Goal: Task Accomplishment & Management: Manage account settings

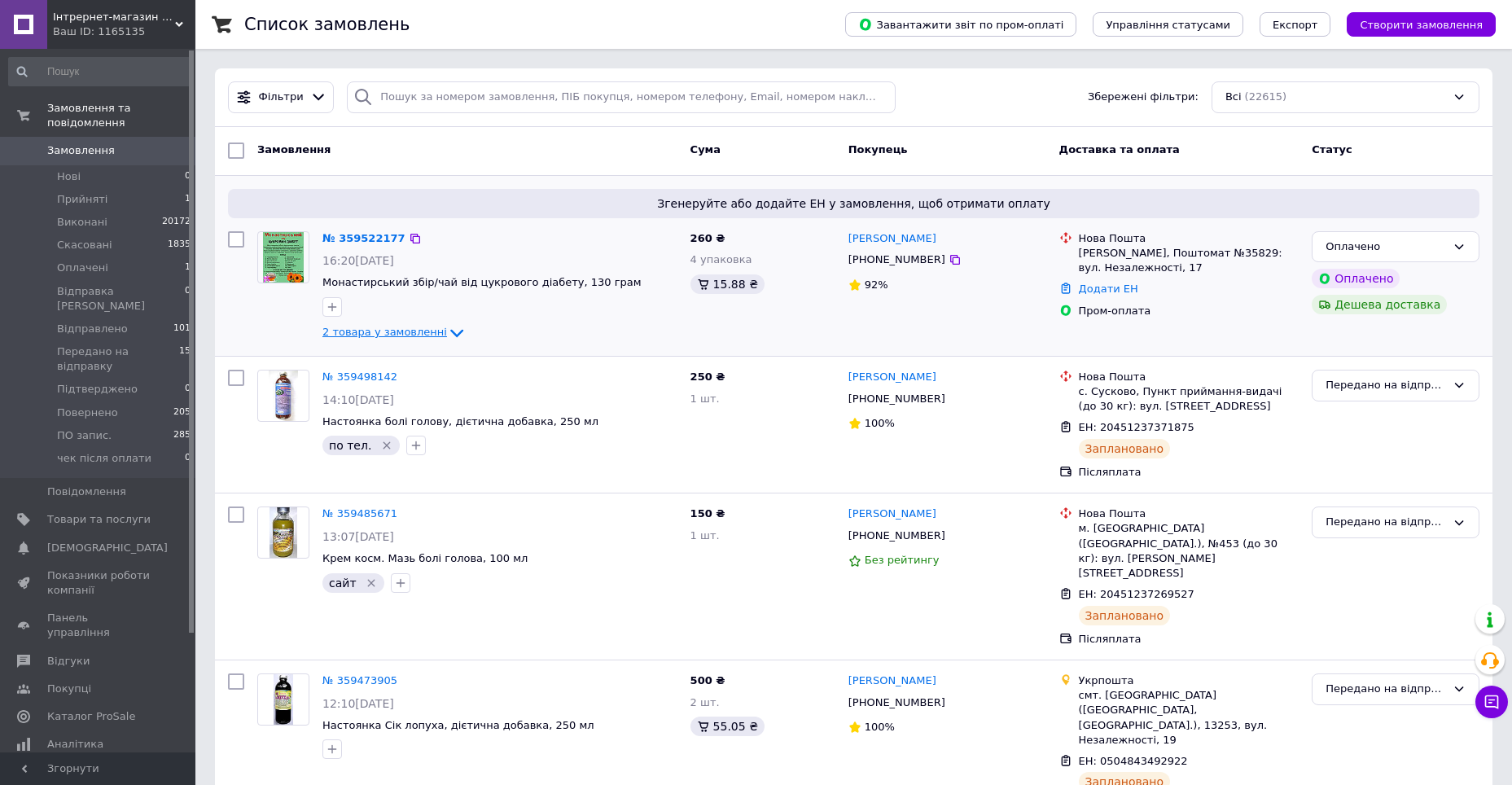
click at [404, 335] on span "2 товара у замовленні" at bounding box center [384, 332] width 124 height 12
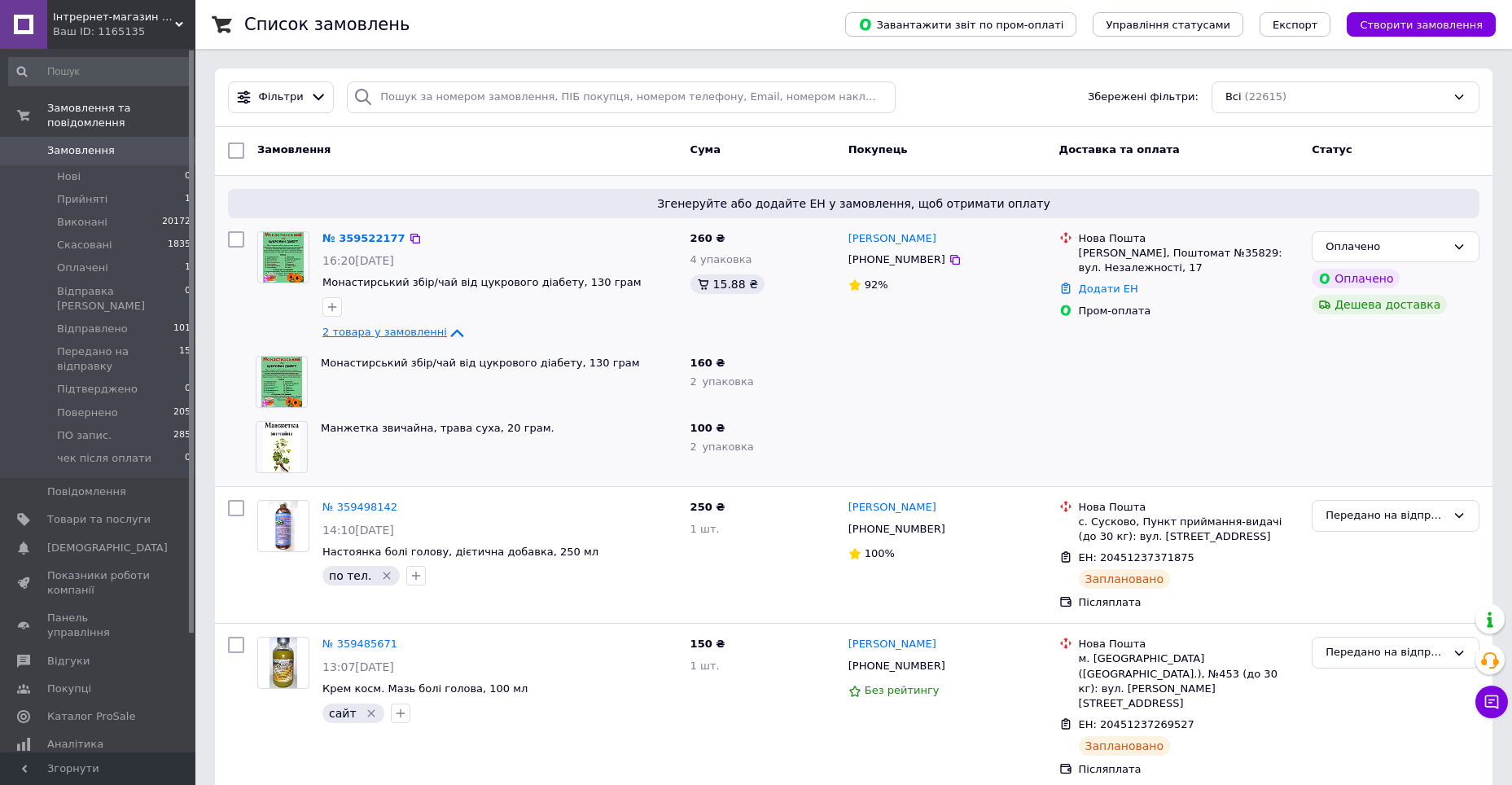
click at [404, 335] on span "2 товара у замовленні" at bounding box center [384, 332] width 124 height 12
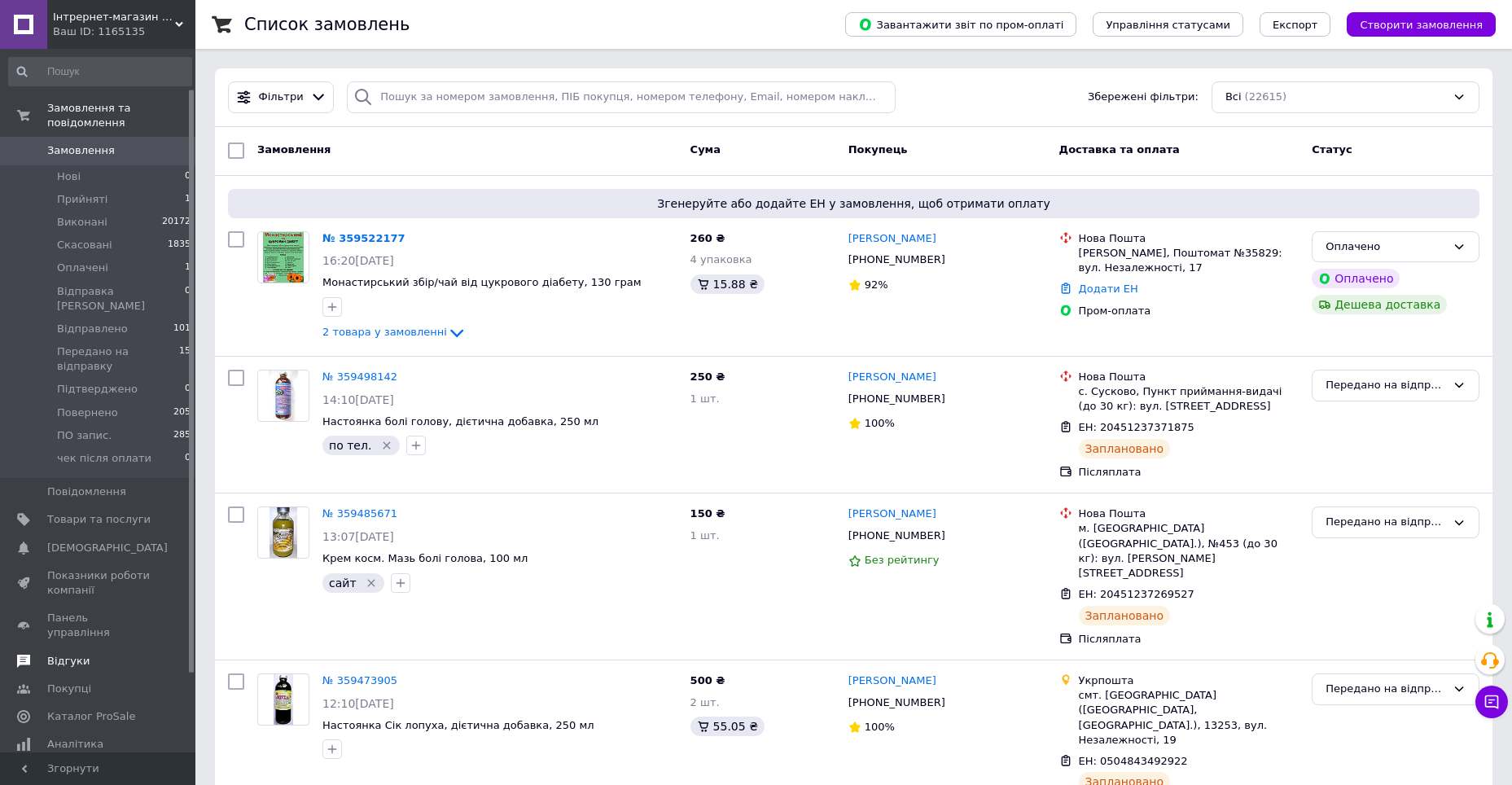
scroll to position [144, 0]
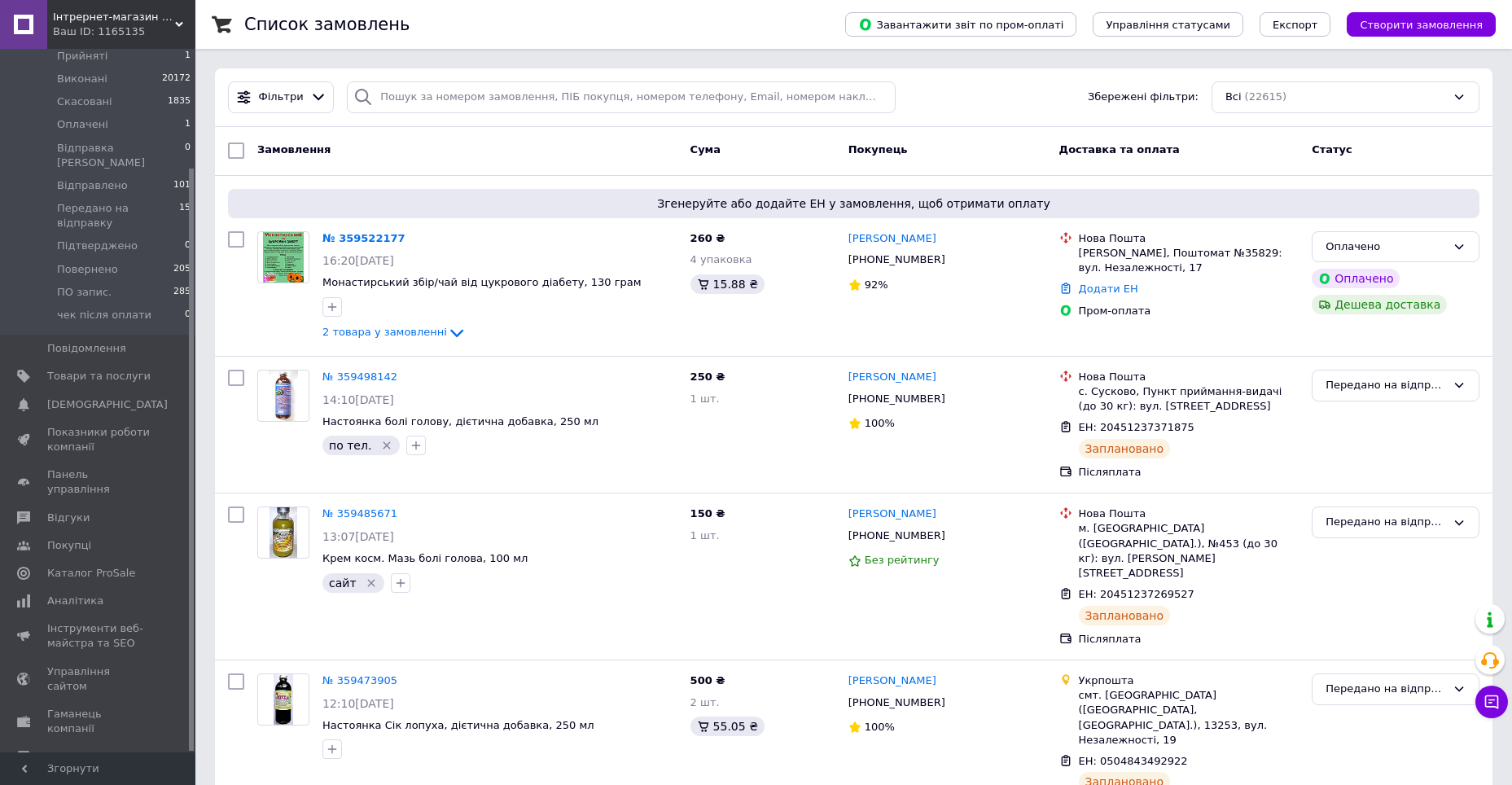
click at [60, 777] on span "Налаштування" at bounding box center [88, 784] width 83 height 14
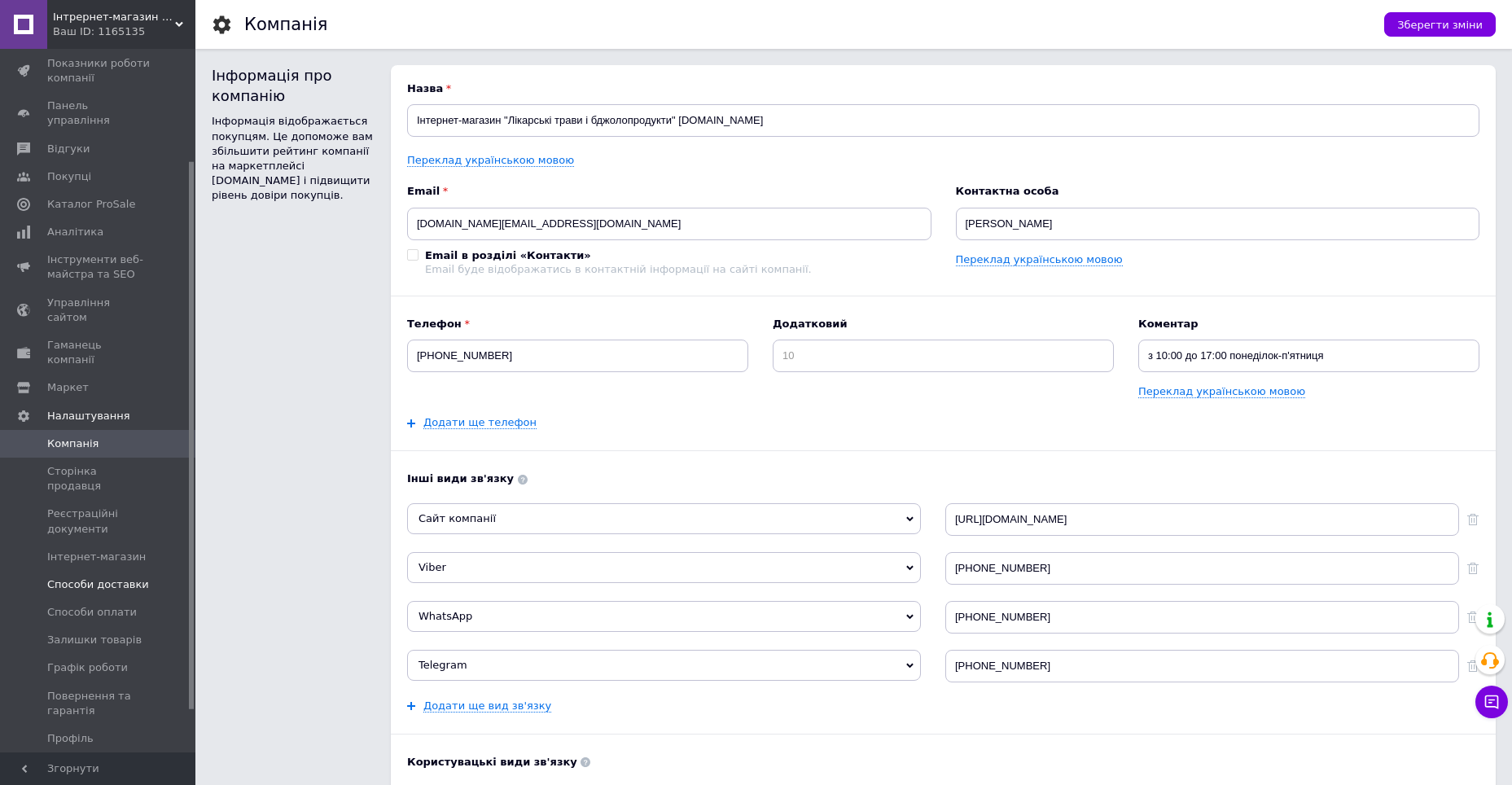
click at [83, 577] on span "Способи доставки" at bounding box center [98, 584] width 102 height 14
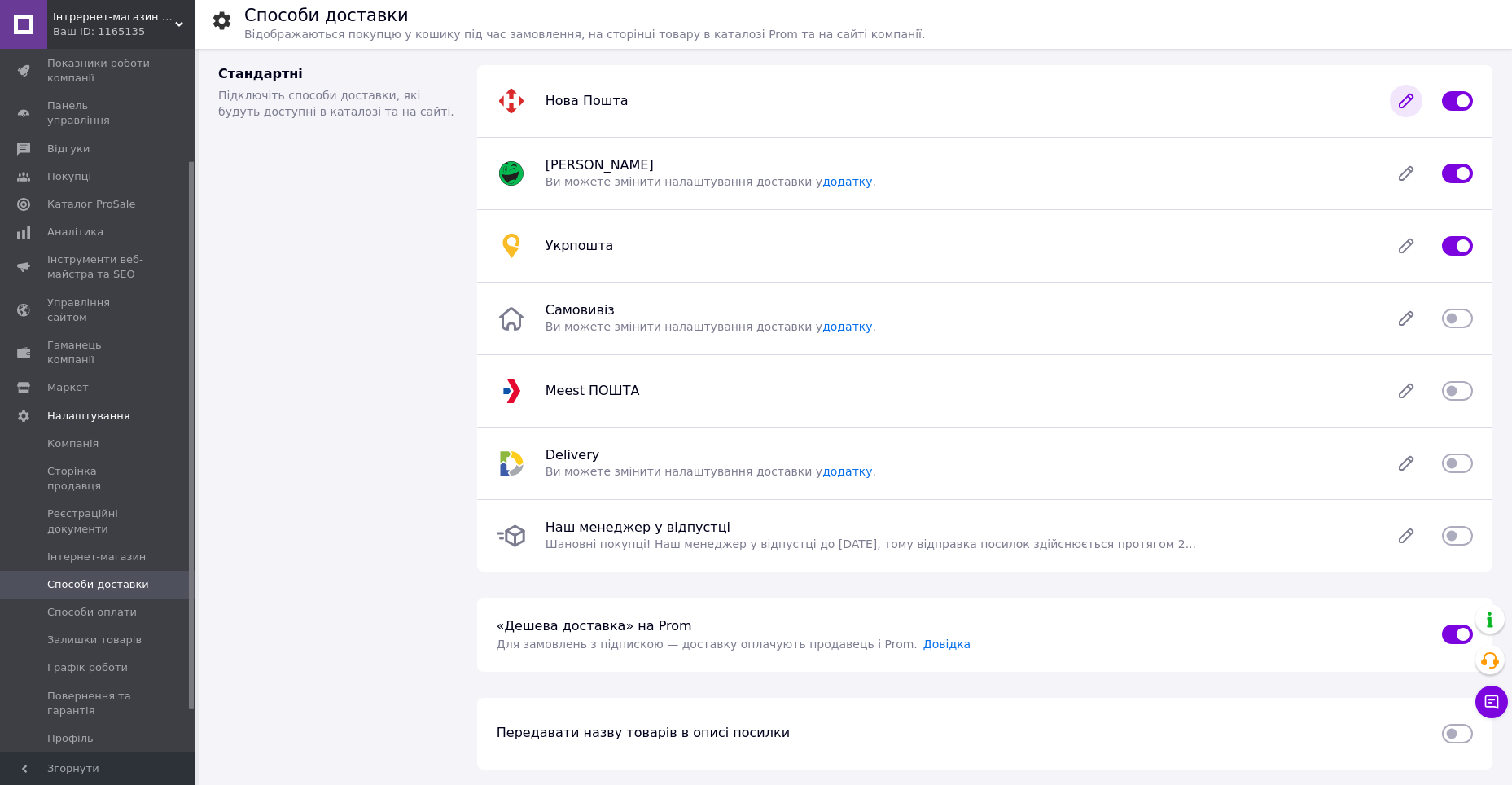
click at [1399, 99] on icon at bounding box center [1406, 101] width 32 height 32
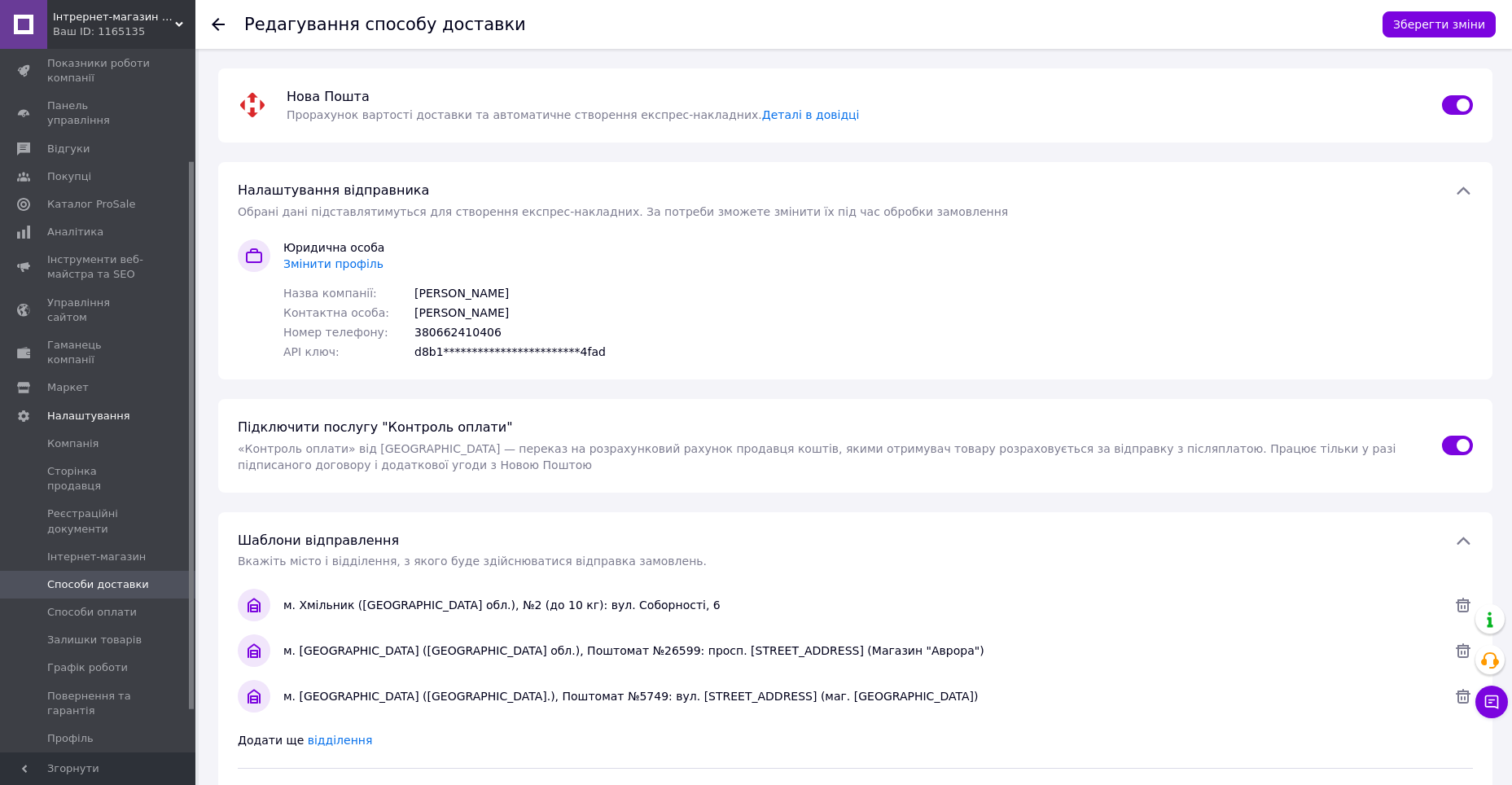
scroll to position [488, 0]
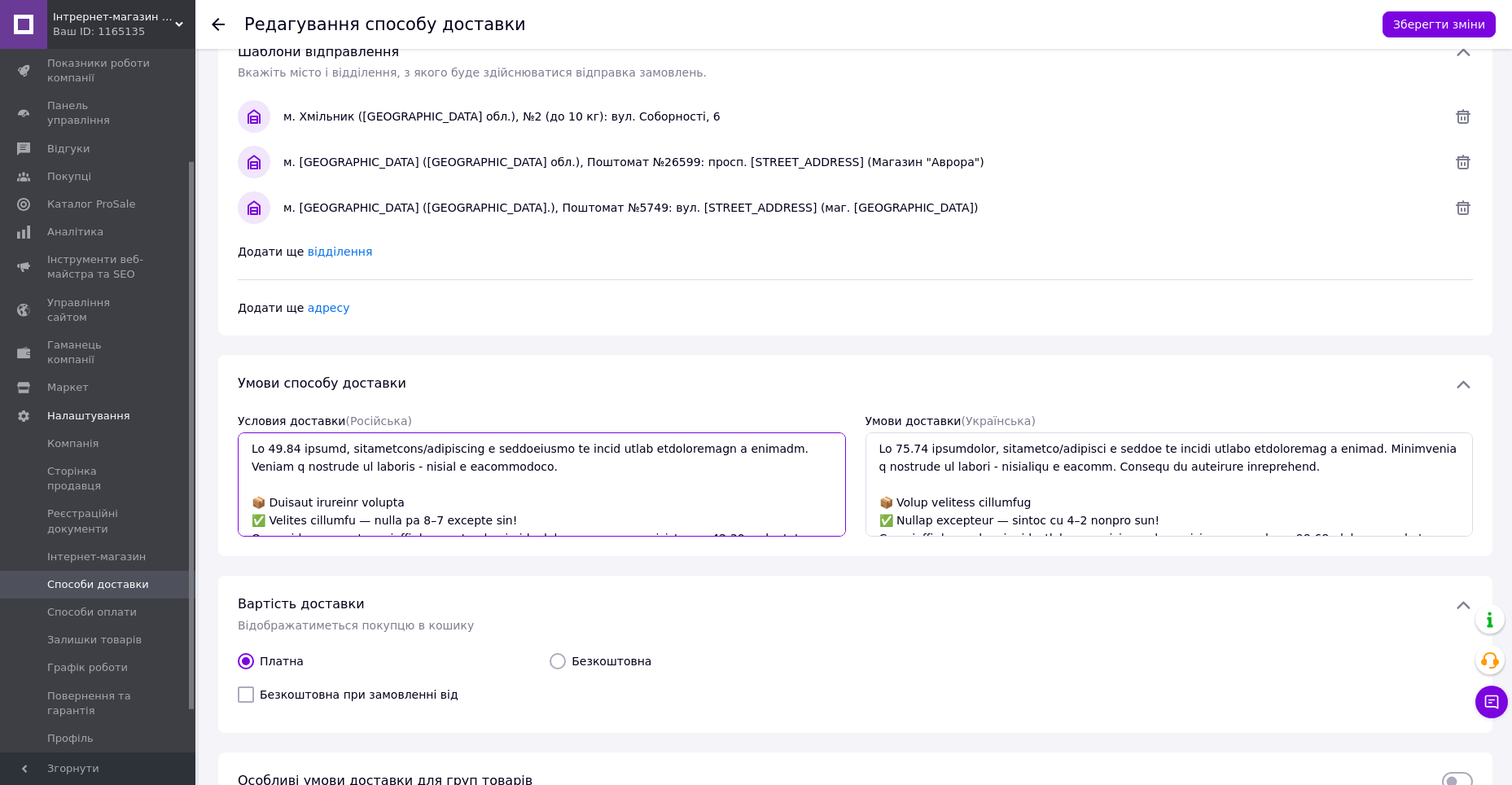
drag, startPoint x: 247, startPoint y: 444, endPoint x: 507, endPoint y: 478, distance: 262.2
click at [507, 478] on textarea "Условия доставки  (Російська)" at bounding box center [542, 485] width 608 height 105
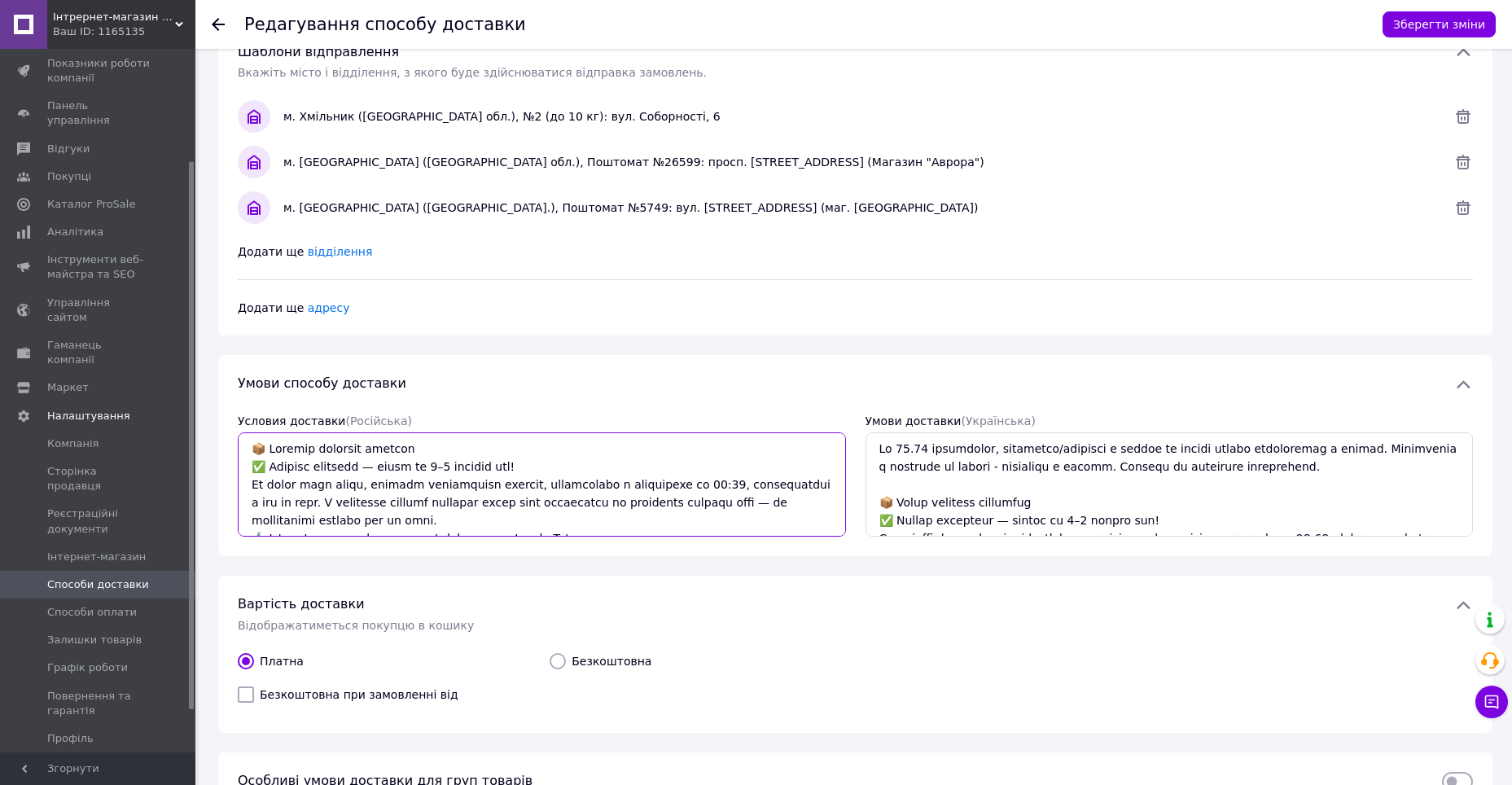
type textarea "📦 Loremip dolorsit ametcon ✅ Adipisc elitsedd — eiusm te 1–5 incidid utl! Et do…"
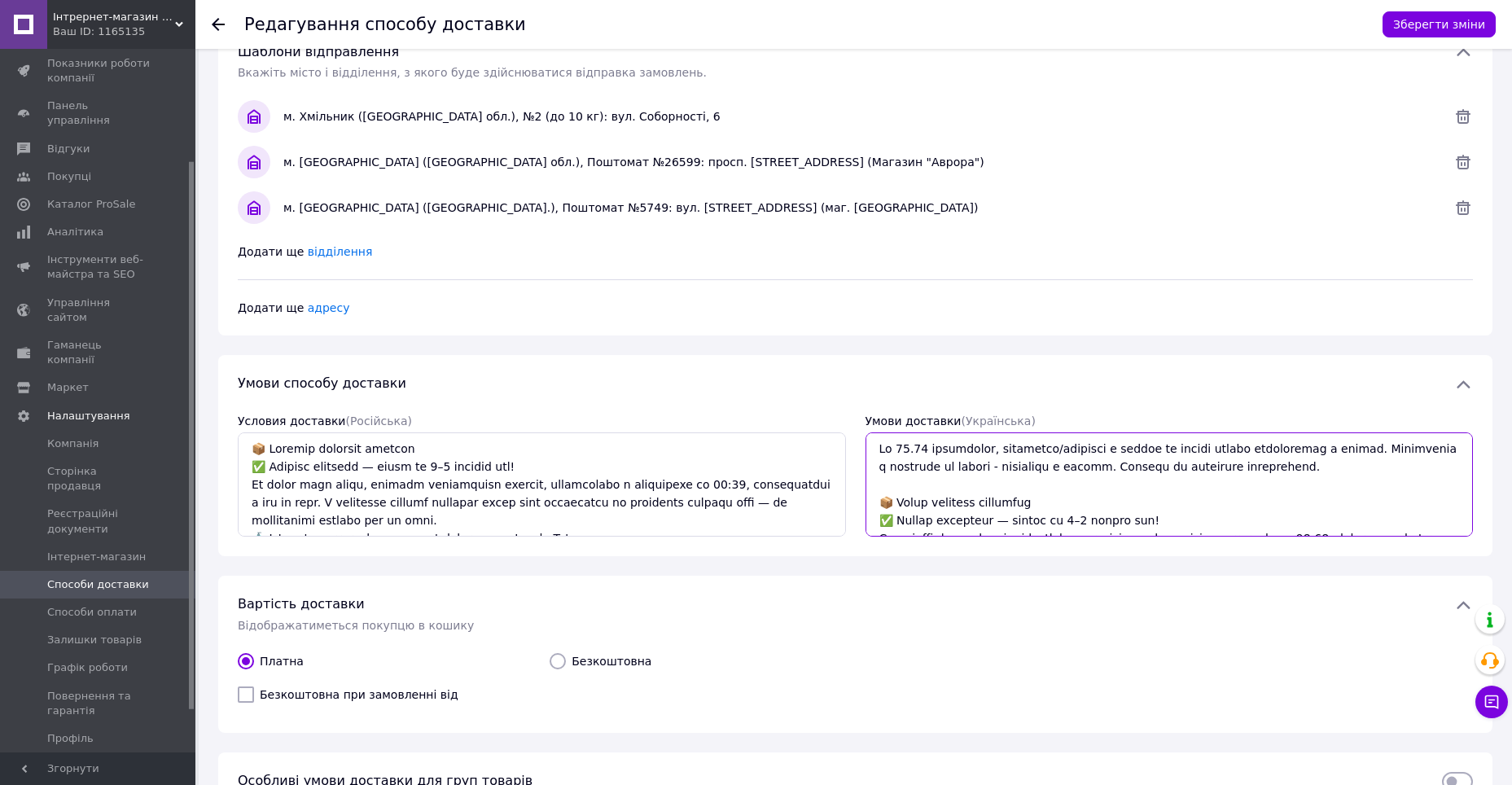
drag, startPoint x: 869, startPoint y: 447, endPoint x: 1295, endPoint y: 469, distance: 426.6
click at [1295, 469] on textarea "Умови доставки  (Українська)" at bounding box center [1169, 485] width 608 height 105
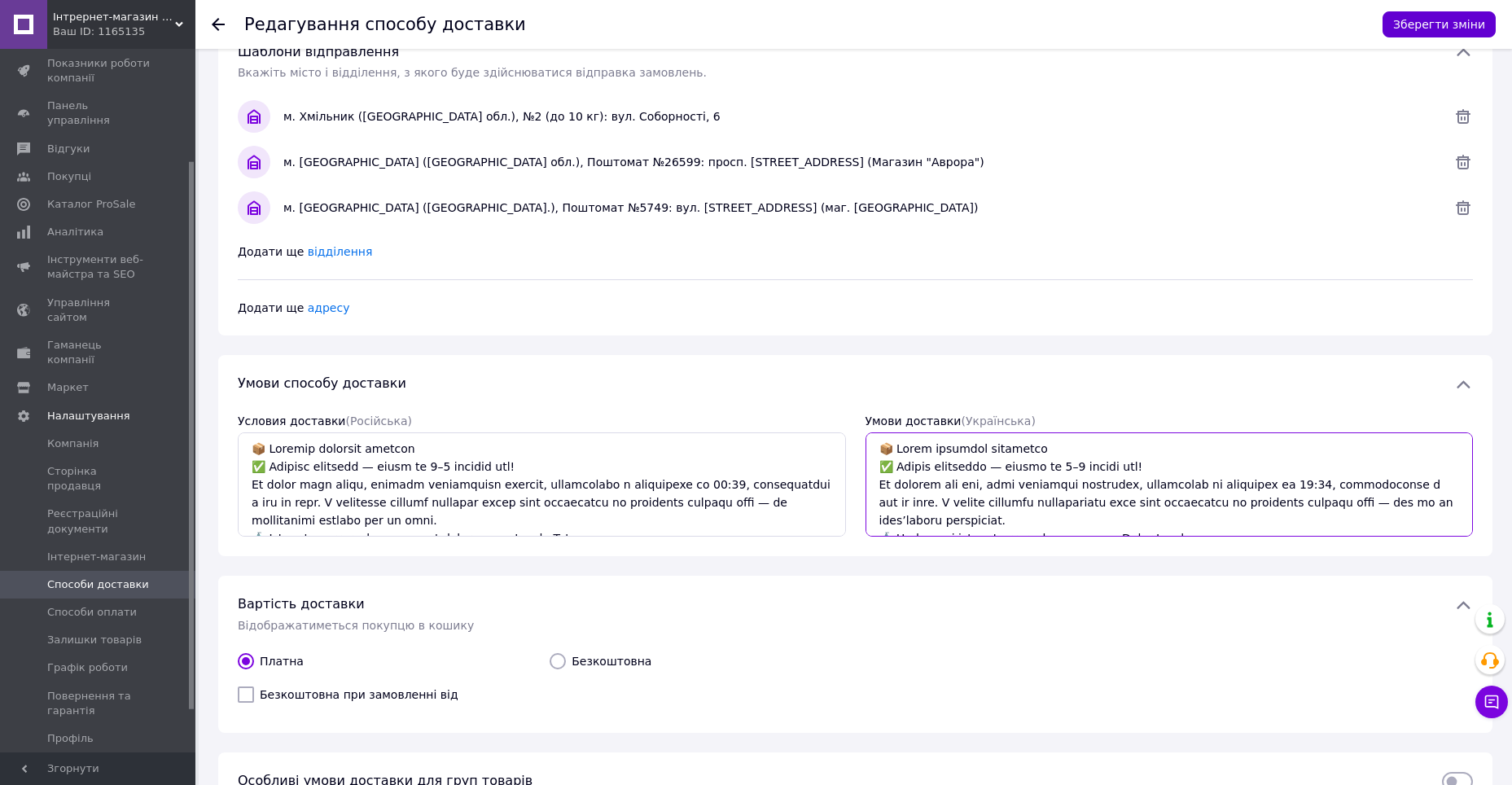
type textarea "📦 Lorem ipsumdol sitametco ✅ Adipis elitseddo — eiusmo te 7–2 incidi utl! Et do…"
click at [1432, 21] on button "Зберегти зміни" at bounding box center [1438, 24] width 113 height 26
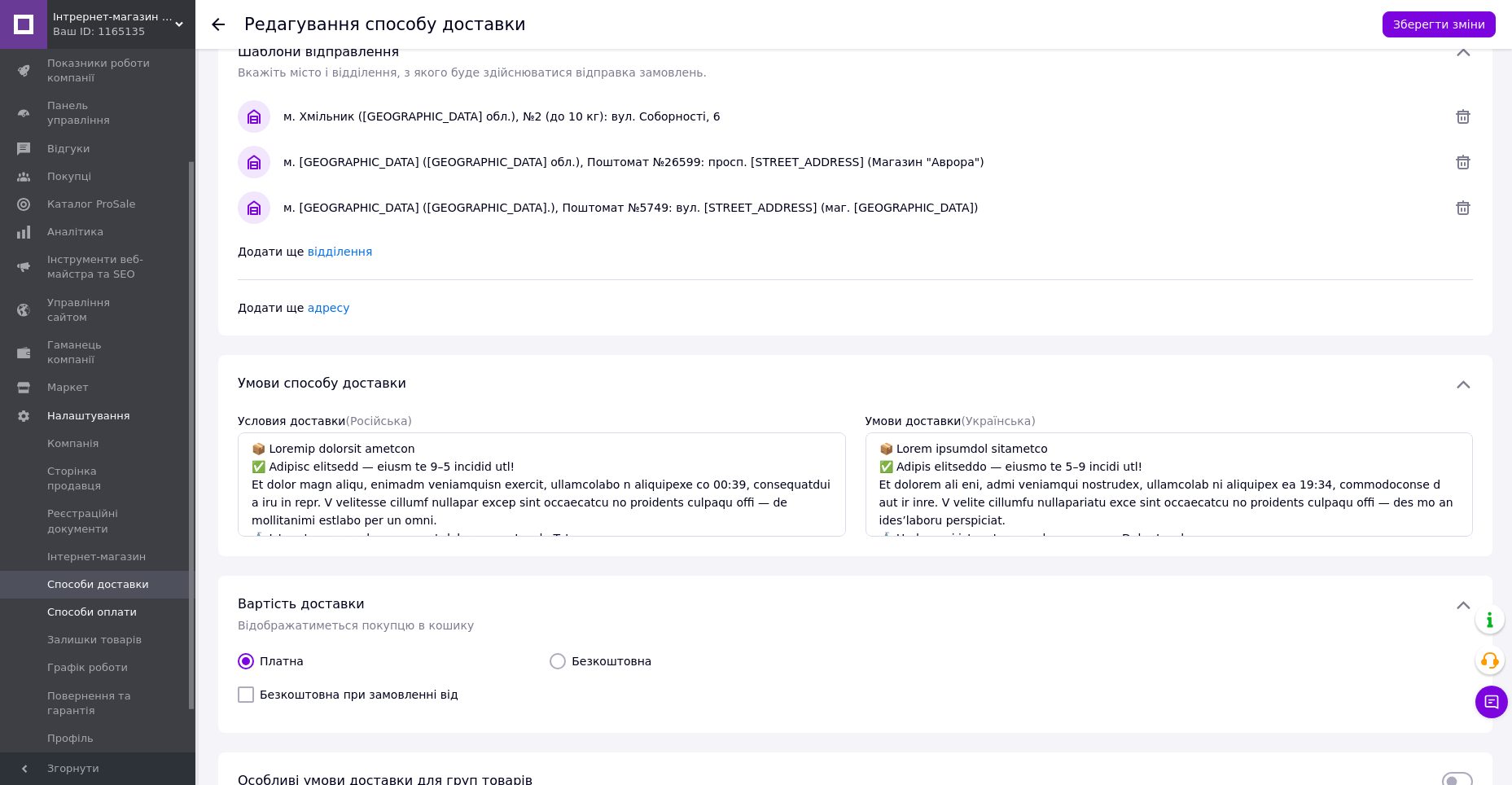
click at [99, 604] on span "Способи оплати" at bounding box center [92, 611] width 89 height 14
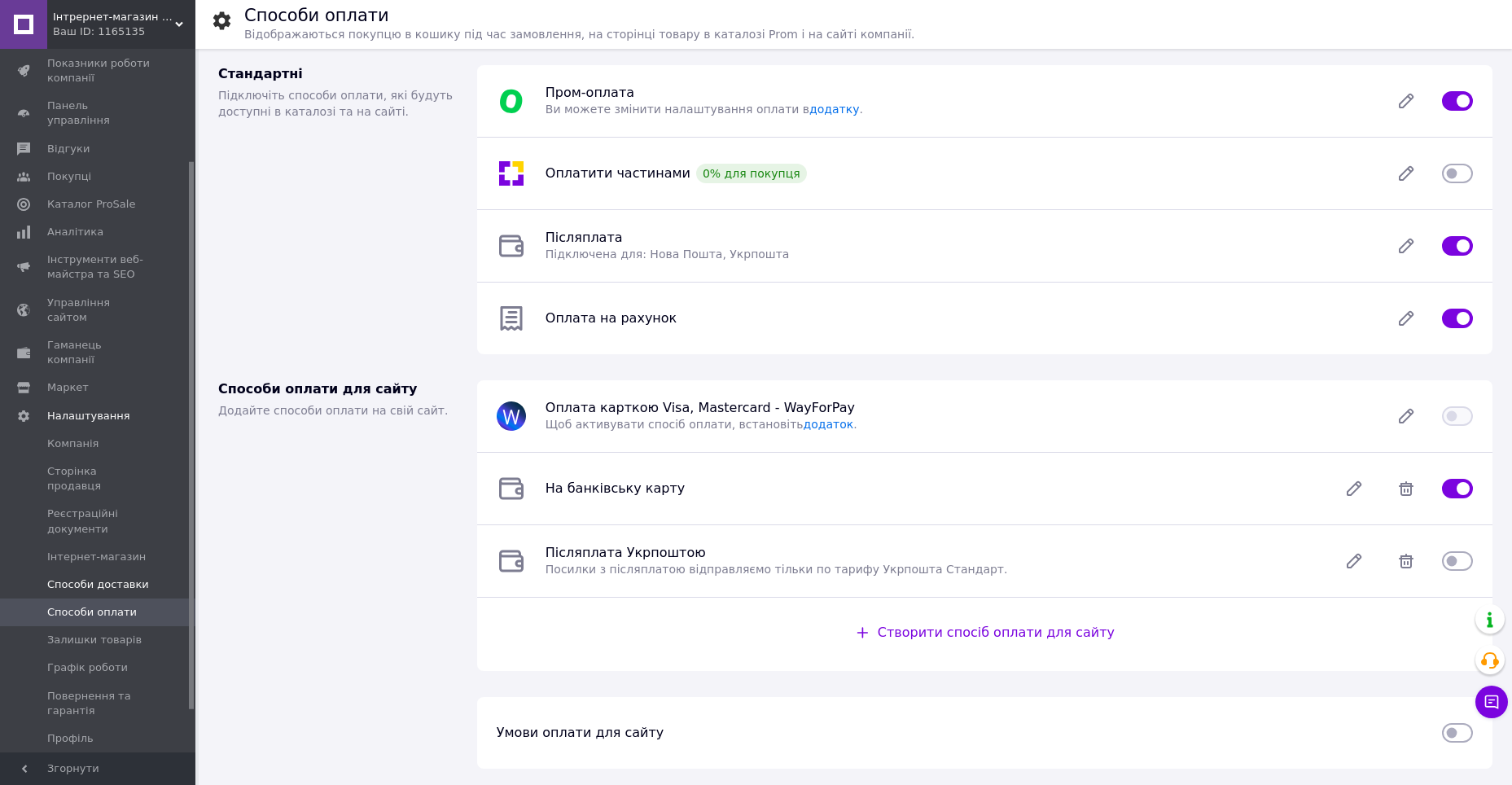
click at [106, 577] on span "Способи доставки" at bounding box center [98, 584] width 102 height 14
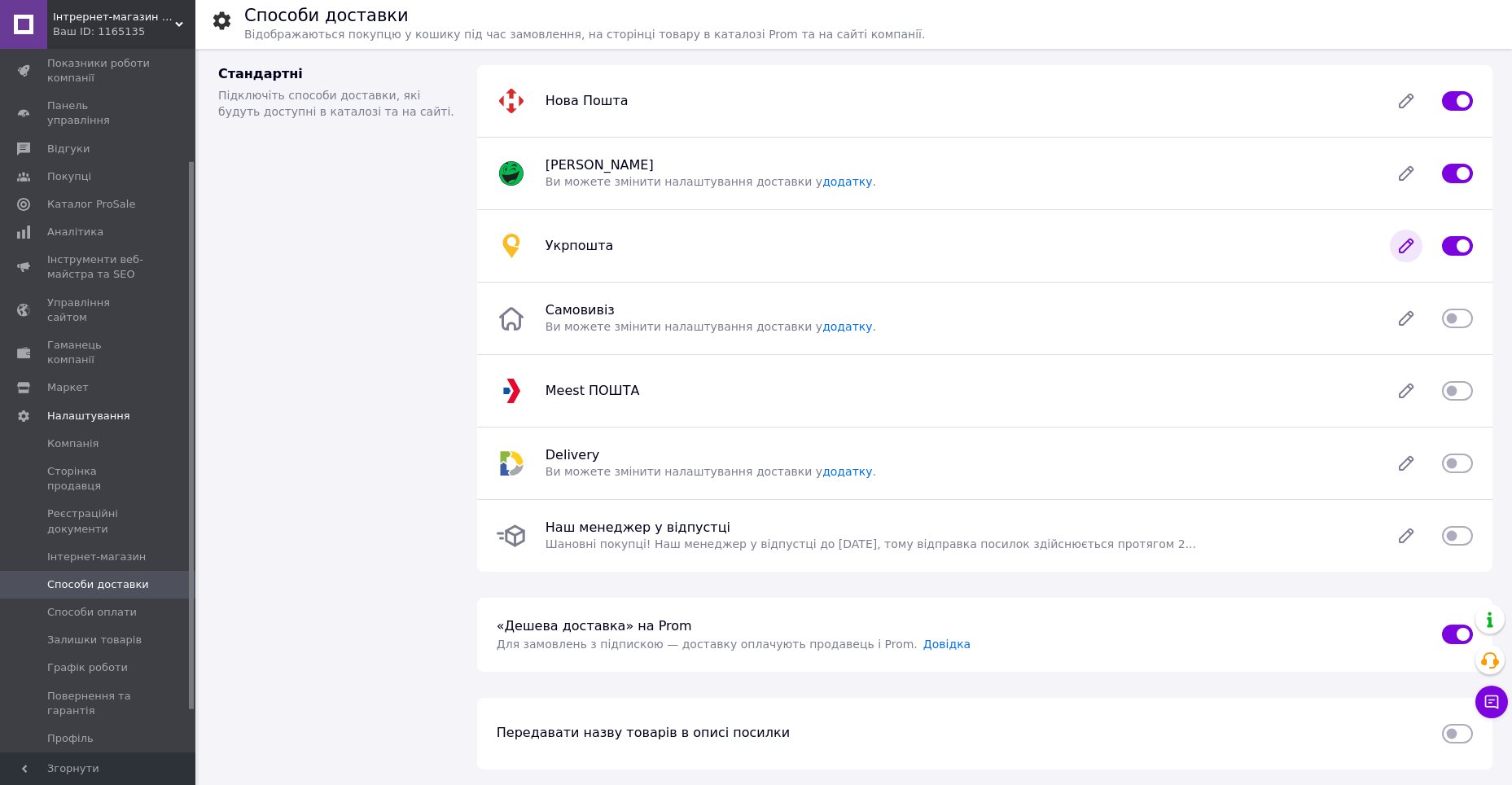
click at [1404, 237] on icon at bounding box center [1406, 246] width 32 height 32
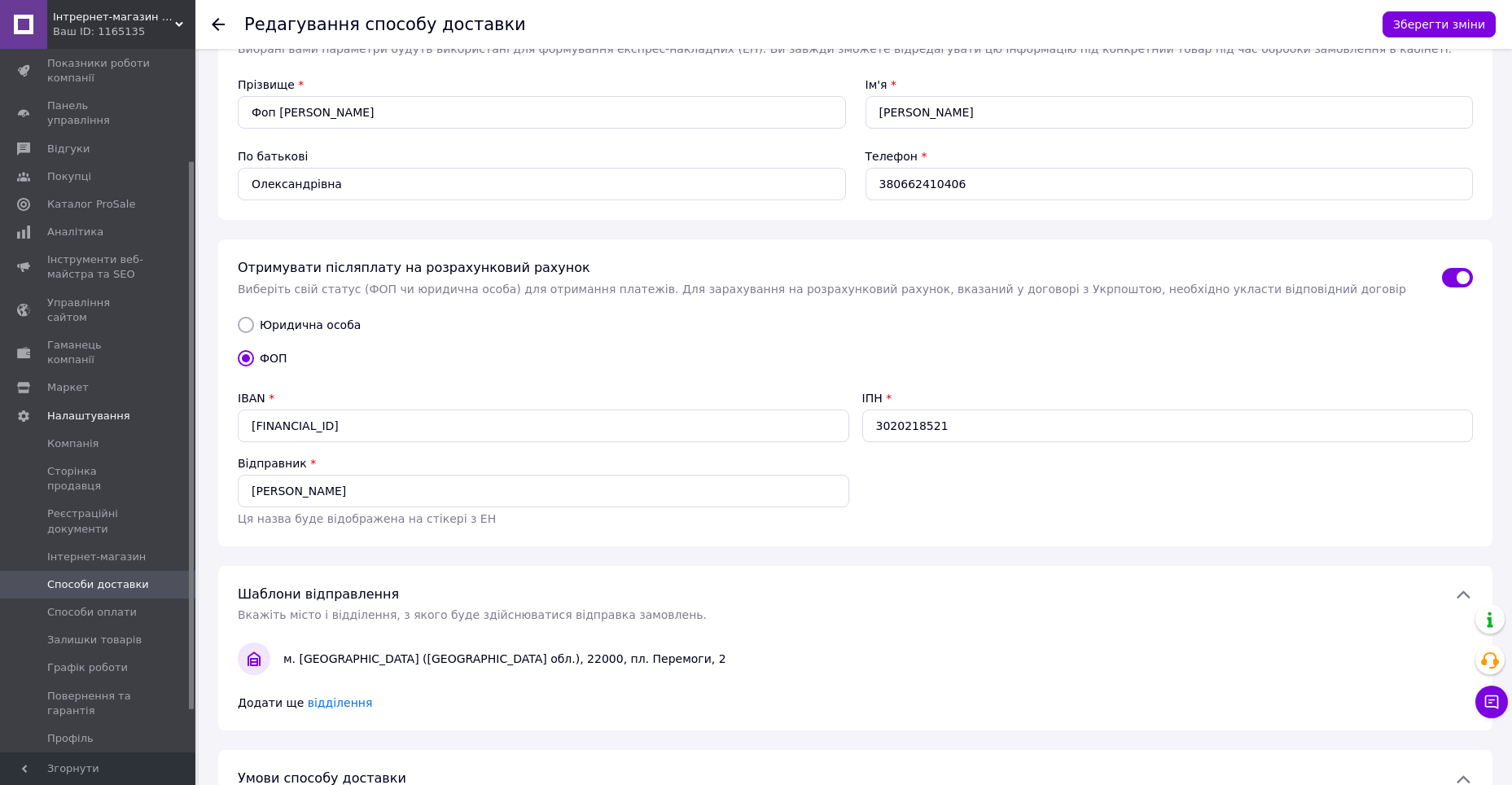
scroll to position [407, 0]
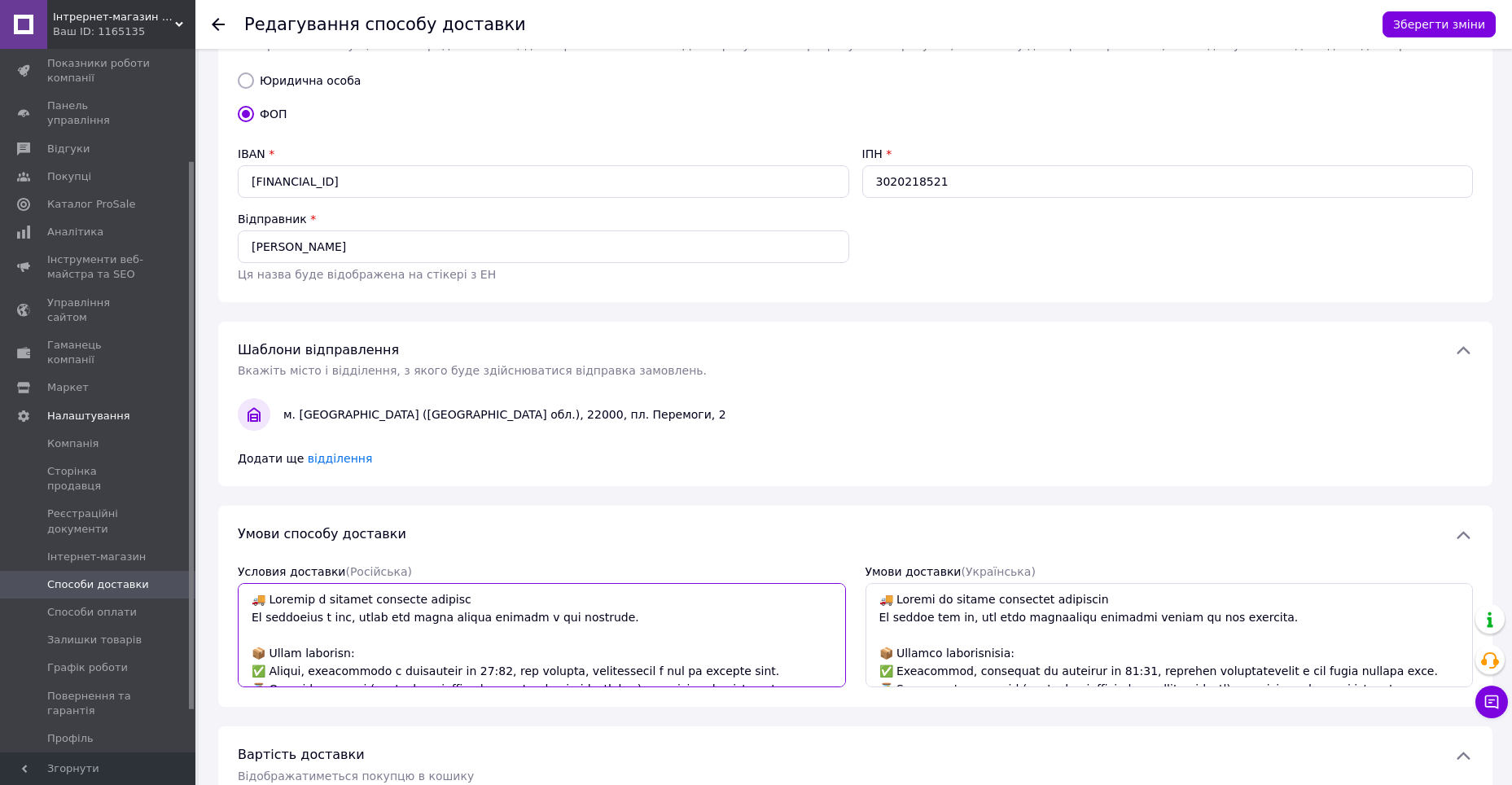
drag, startPoint x: 248, startPoint y: 603, endPoint x: 678, endPoint y: 636, distance: 431.3
click at [678, 636] on textarea "Условия доставки  (Російська)" at bounding box center [542, 635] width 608 height 105
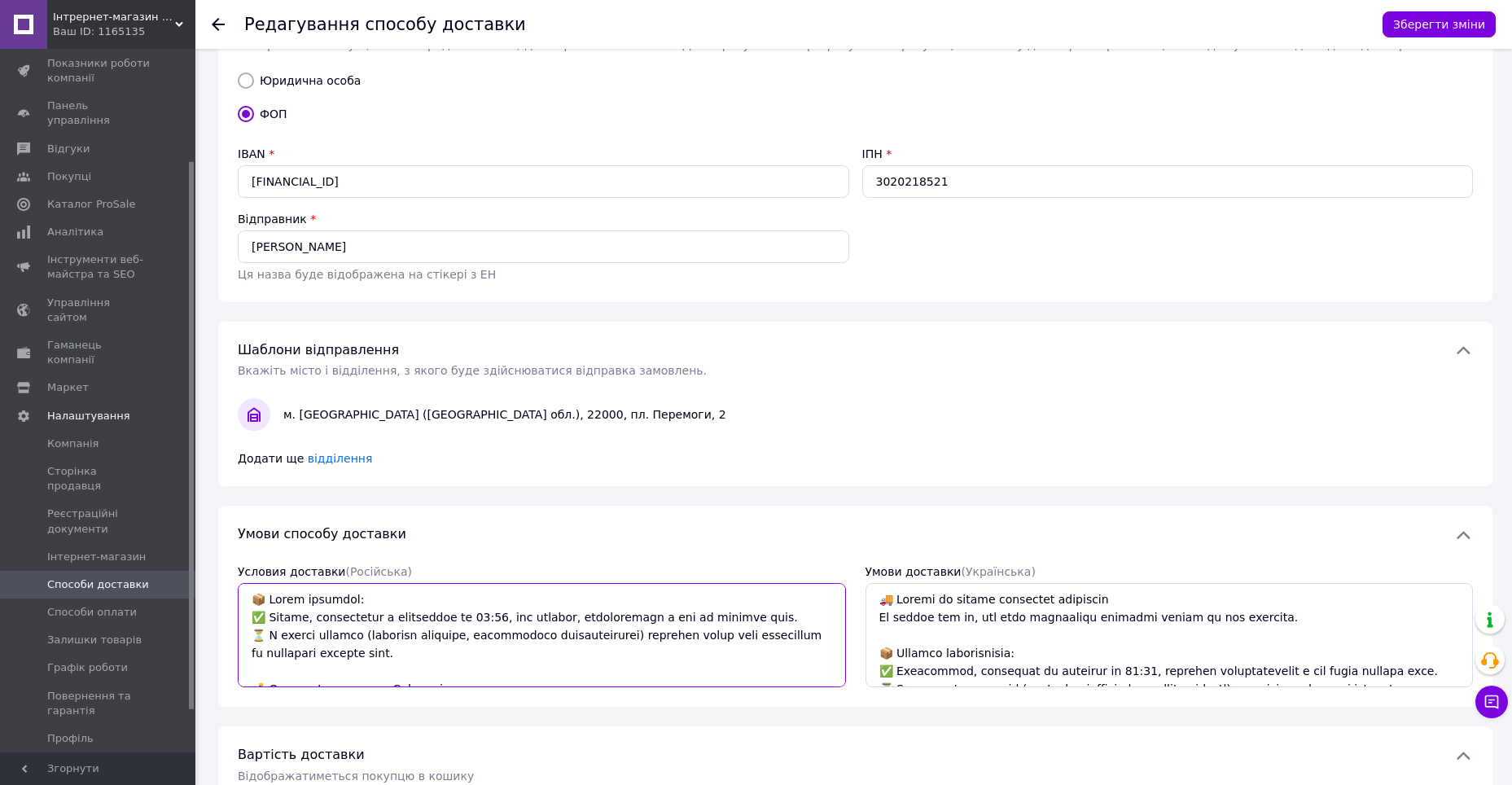
type textarea "📦 Lorem ipsumdol: ✅ Sitame, consectetur a elitseddoe te 86:12, inc utlabor, etd…"
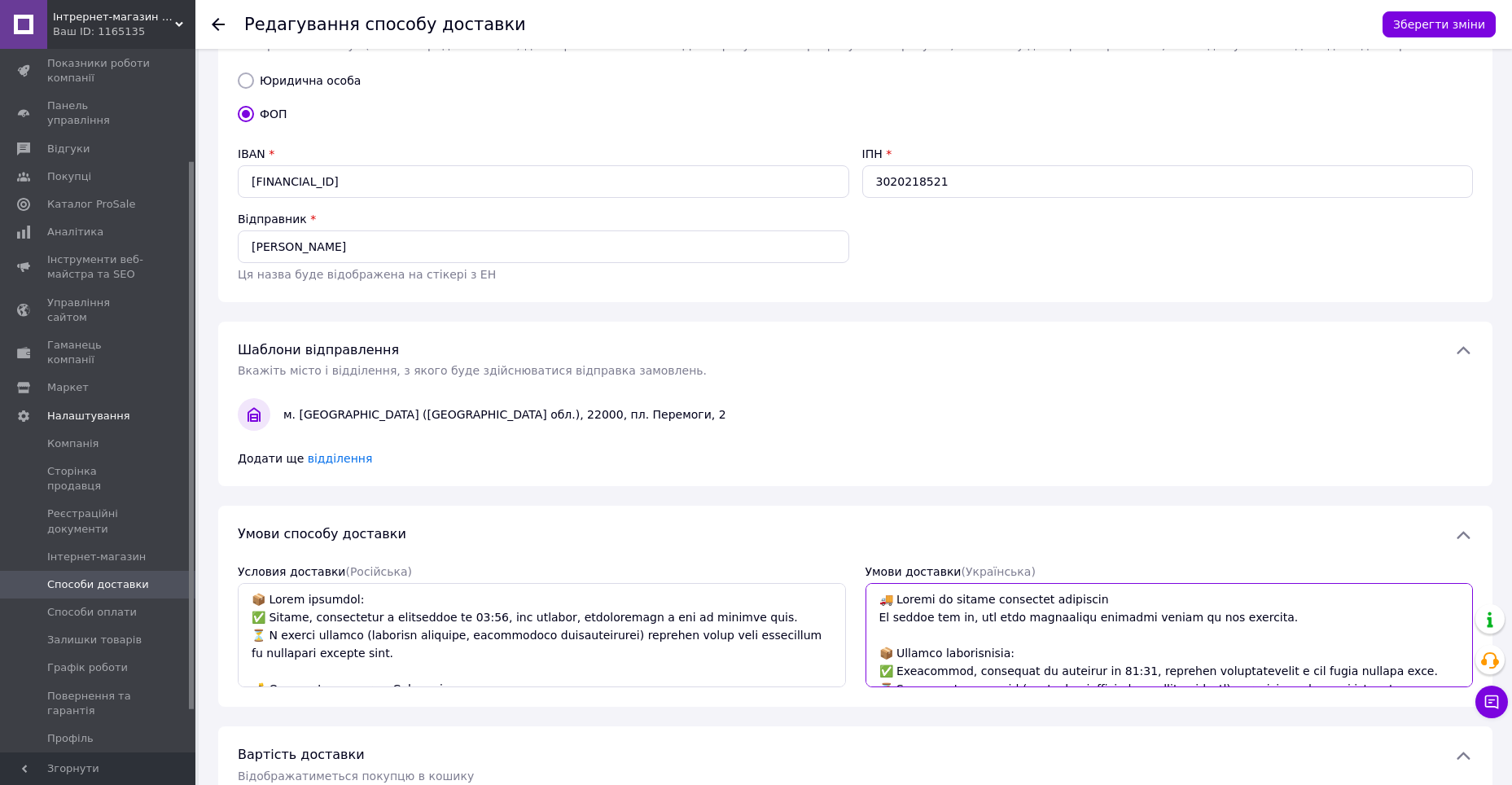
drag, startPoint x: 871, startPoint y: 600, endPoint x: 1287, endPoint y: 620, distance: 416.5
click at [1287, 620] on textarea "Умови доставки  (Українська)" at bounding box center [1169, 635] width 608 height 105
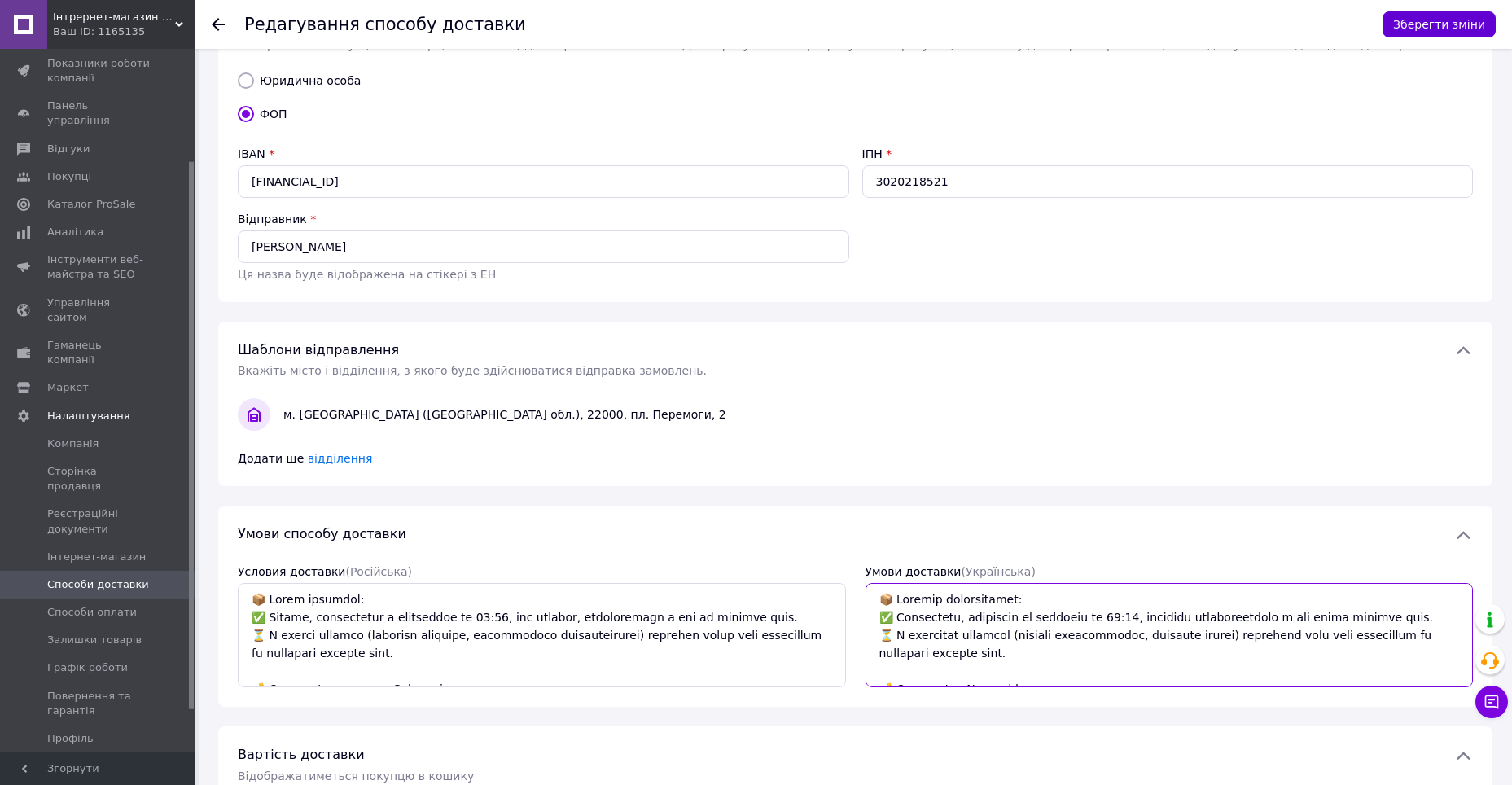
type textarea "📦 Loremip dolorsitamet: ✅ Consectetu, adipiscin el seddoeiu te 49:02, incididu …"
click at [1477, 20] on button "Зберегти зміни" at bounding box center [1438, 24] width 113 height 26
click at [119, 577] on span "Способи доставки" at bounding box center [98, 584] width 102 height 14
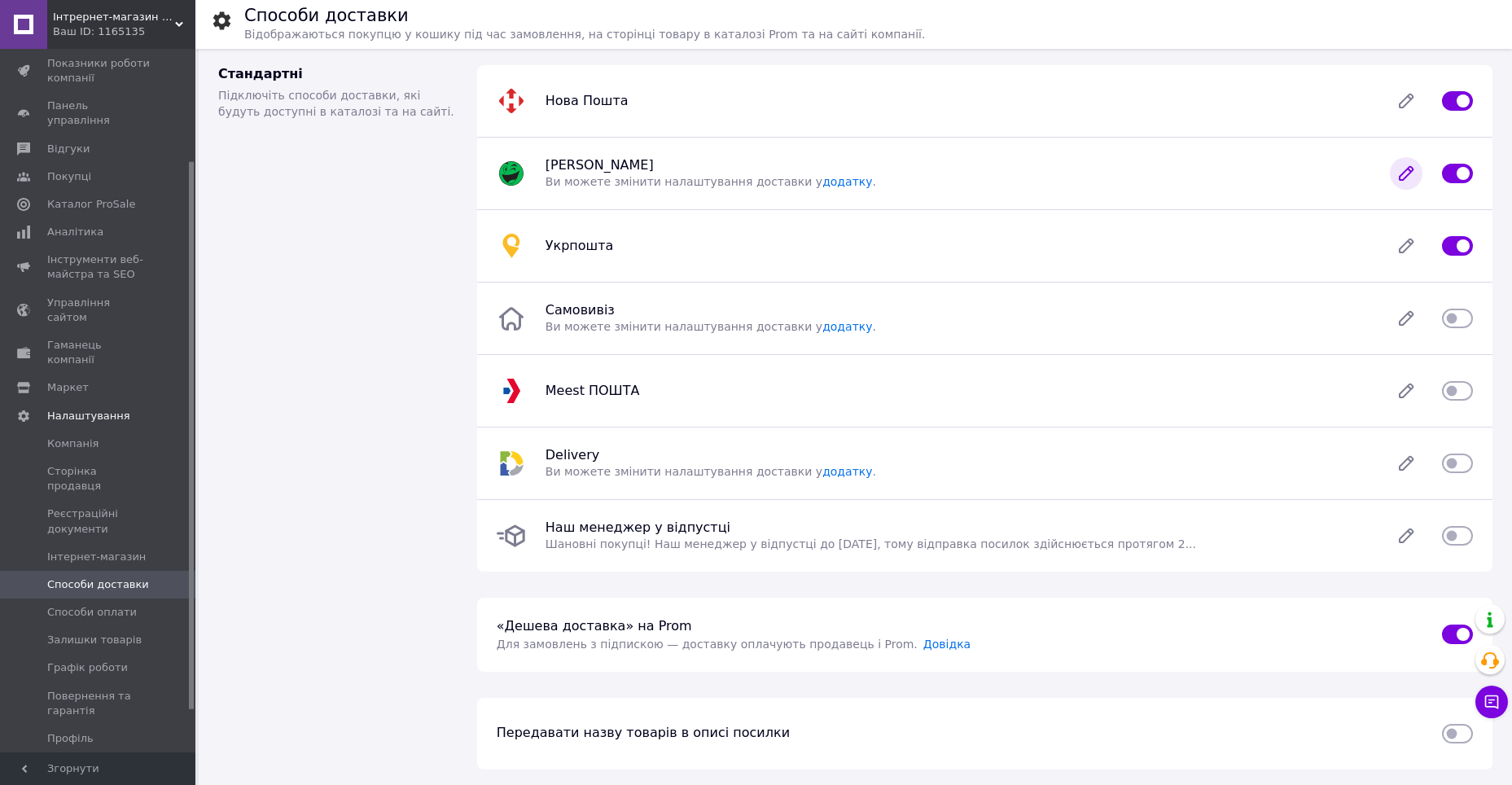
click at [1407, 173] on icon at bounding box center [1406, 174] width 13 height 13
